Goal: Navigation & Orientation: Find specific page/section

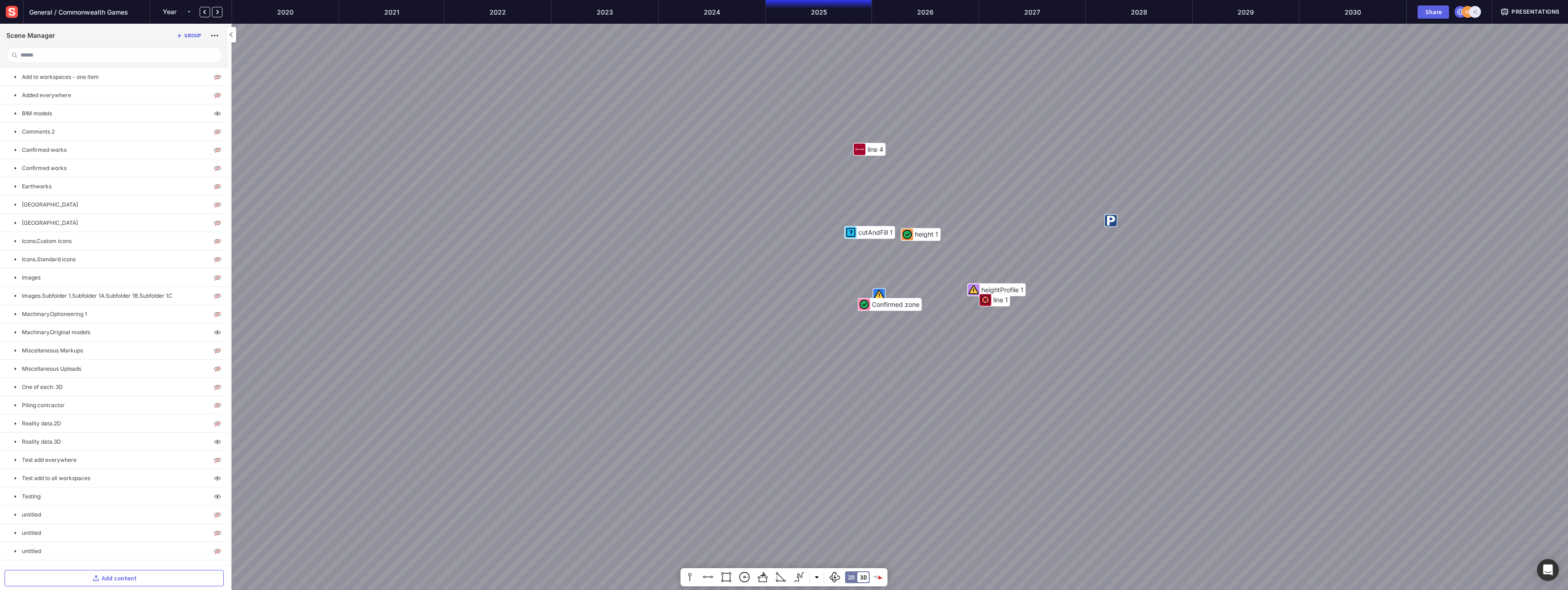
click at [7, 13] on img at bounding box center [12, 12] width 16 height 16
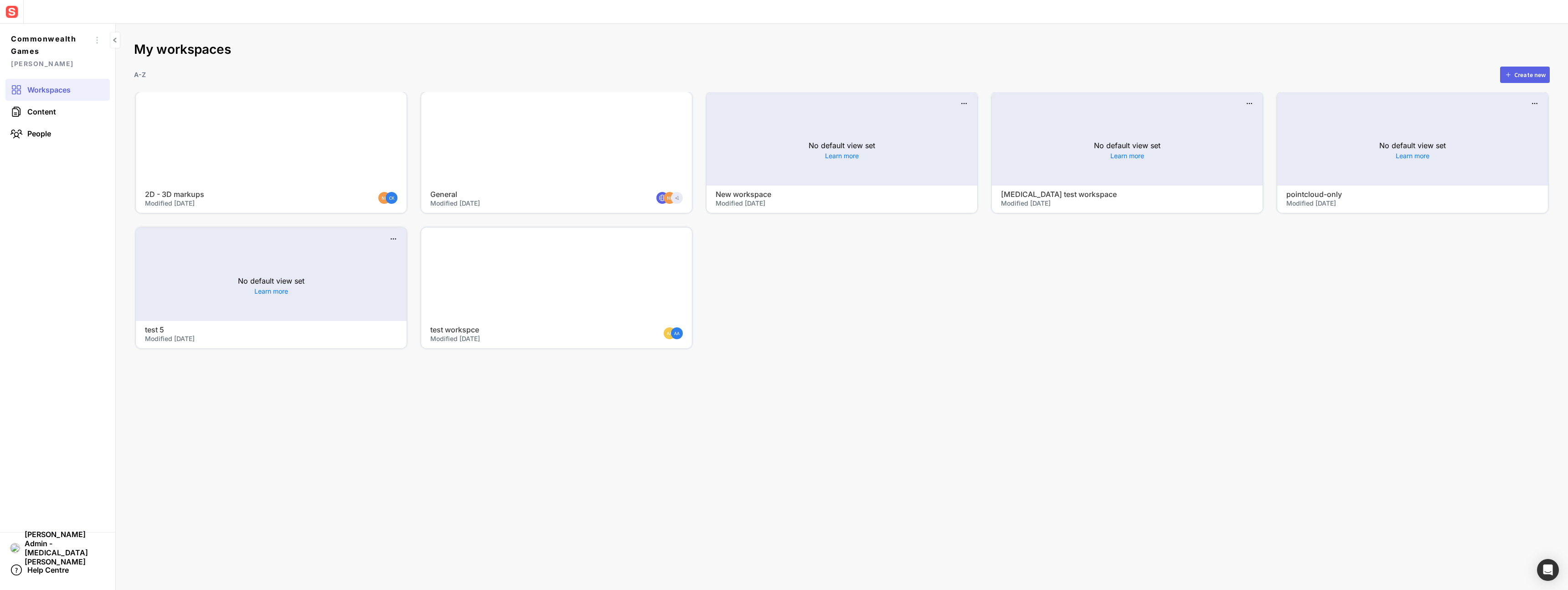
click at [462, 295] on div at bounding box center [556, 275] width 271 height 94
click at [1153, 168] on div "No default view set Learn more" at bounding box center [1127, 150] width 271 height 70
